Goal: Task Accomplishment & Management: Complete application form

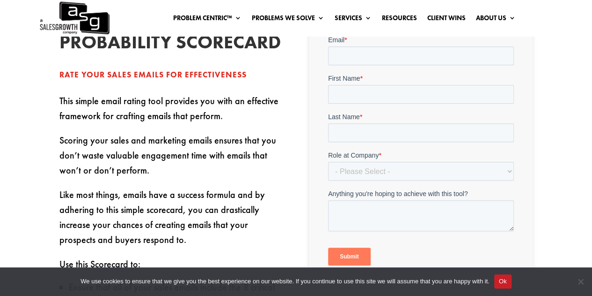
scroll to position [254, 0]
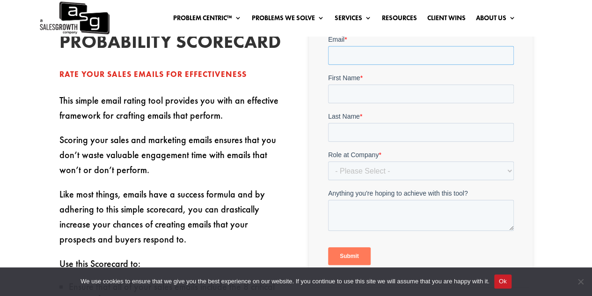
click at [385, 59] on input "Email *" at bounding box center [421, 55] width 186 height 19
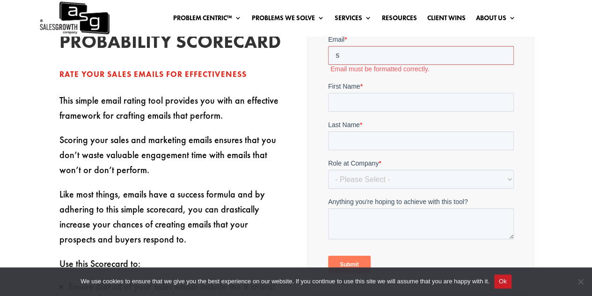
type input "[EMAIL_ADDRESS][DOMAIN_NAME]"
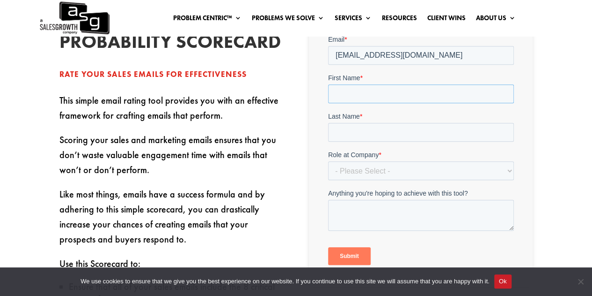
click at [363, 94] on input "First Name *" at bounding box center [421, 93] width 186 height 19
type input "[PERSON_NAME]"
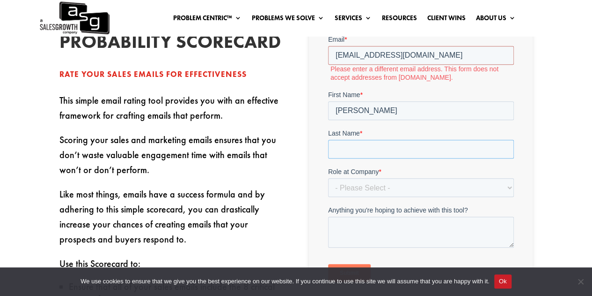
click at [396, 155] on input "Last Name *" at bounding box center [421, 149] width 186 height 19
type input "Bone"
click at [390, 178] on select "- Please Select - C-Level (CRO, CSO, etc) Senior Leadership (VP of Sales, VP of…" at bounding box center [421, 187] width 186 height 19
select select "Individual Contributor (AE, SDR, CSM, etc)"
click at [328, 178] on select "- Please Select - C-Level (CRO, CSO, etc) Senior Leadership (VP of Sales, VP of…" at bounding box center [421, 187] width 186 height 19
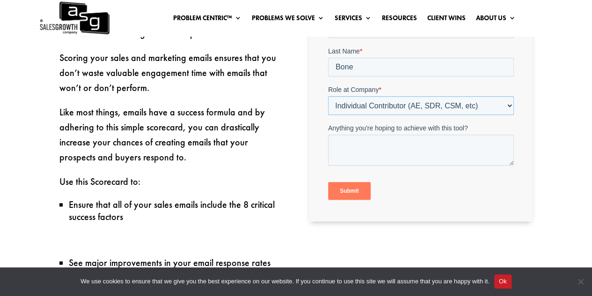
scroll to position [338, 0]
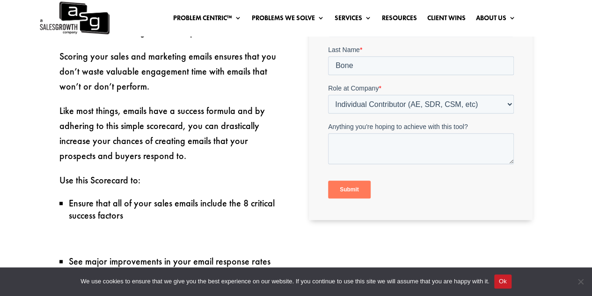
click at [360, 178] on div "Submit" at bounding box center [421, 190] width 186 height 34
click at [359, 181] on input "Submit" at bounding box center [349, 190] width 43 height 18
click at [356, 187] on input "Submit" at bounding box center [349, 190] width 43 height 18
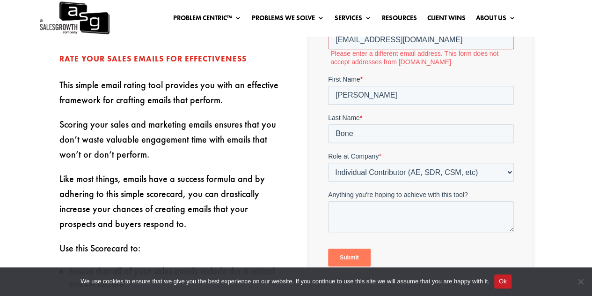
scroll to position [229, 0]
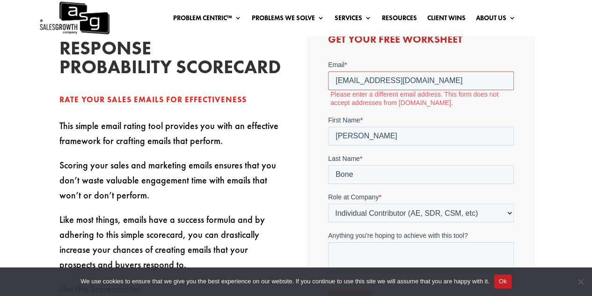
drag, startPoint x: 443, startPoint y: 84, endPoint x: 328, endPoint y: 84, distance: 115.2
click at [328, 84] on input "[EMAIL_ADDRESS][DOMAIN_NAME]" at bounding box center [421, 80] width 186 height 19
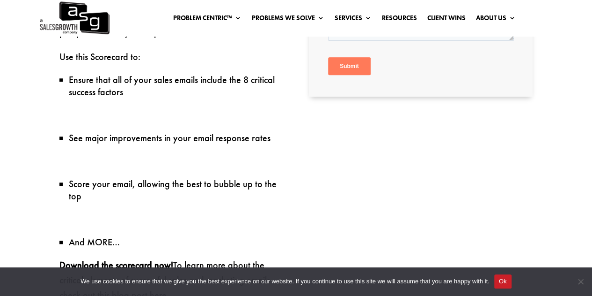
scroll to position [462, 0]
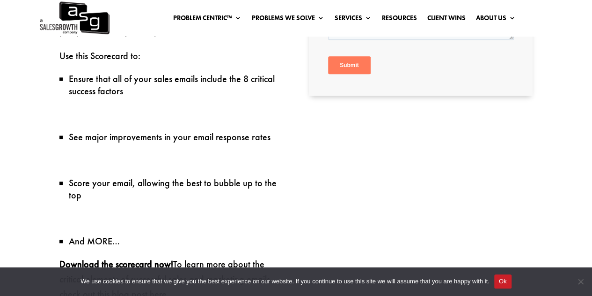
click at [358, 69] on input "Submit" at bounding box center [349, 66] width 43 height 18
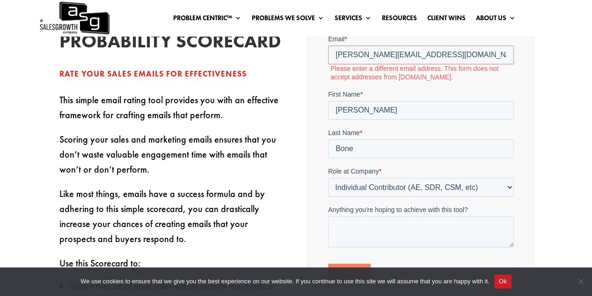
scroll to position [254, 0]
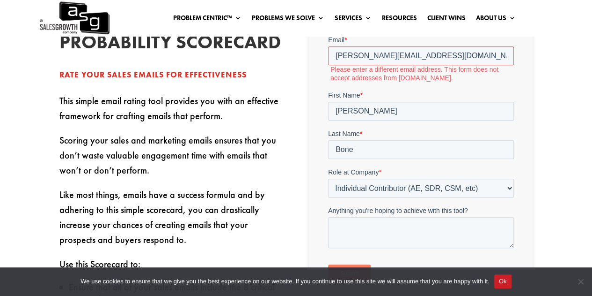
drag, startPoint x: 425, startPoint y: 55, endPoint x: 316, endPoint y: 52, distance: 109.2
click at [328, 52] on html "Email * [PERSON_NAME][EMAIL_ADDRESS][DOMAIN_NAME] Please enter a different emai…" at bounding box center [421, 166] width 186 height 263
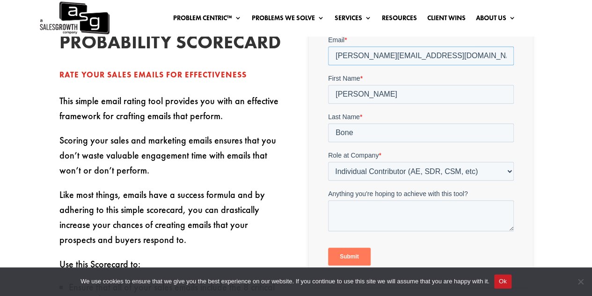
type input "[PERSON_NAME][EMAIL_ADDRESS][DOMAIN_NAME]"
click at [361, 252] on input "Submit" at bounding box center [349, 256] width 43 height 18
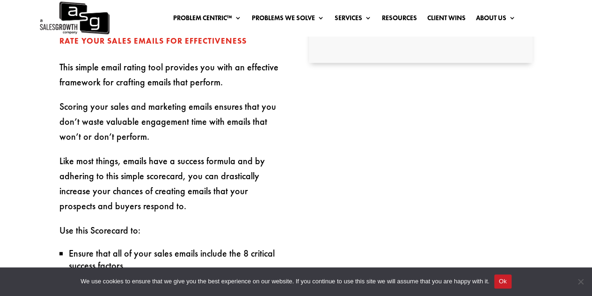
scroll to position [301, 0]
